Goal: Navigation & Orientation: Find specific page/section

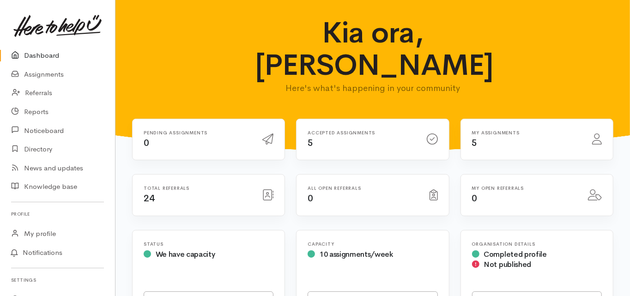
click at [51, 55] on link "Dashboard" at bounding box center [57, 55] width 115 height 19
click at [49, 55] on link "Dashboard" at bounding box center [57, 55] width 115 height 19
click at [46, 58] on link "Dashboard" at bounding box center [57, 55] width 115 height 19
